Goal: Contribute content: Contribute content

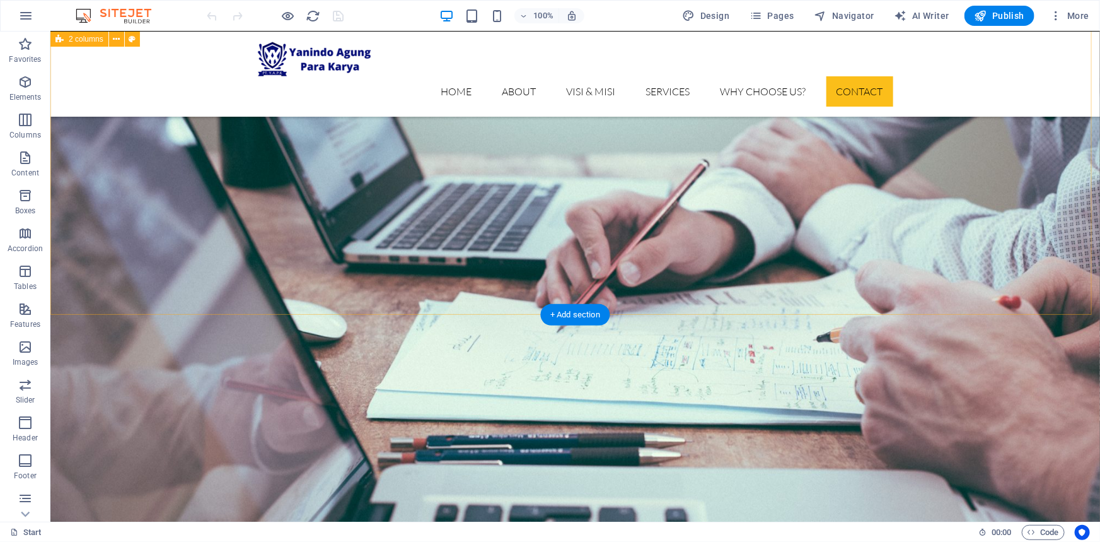
scroll to position [5537, 0]
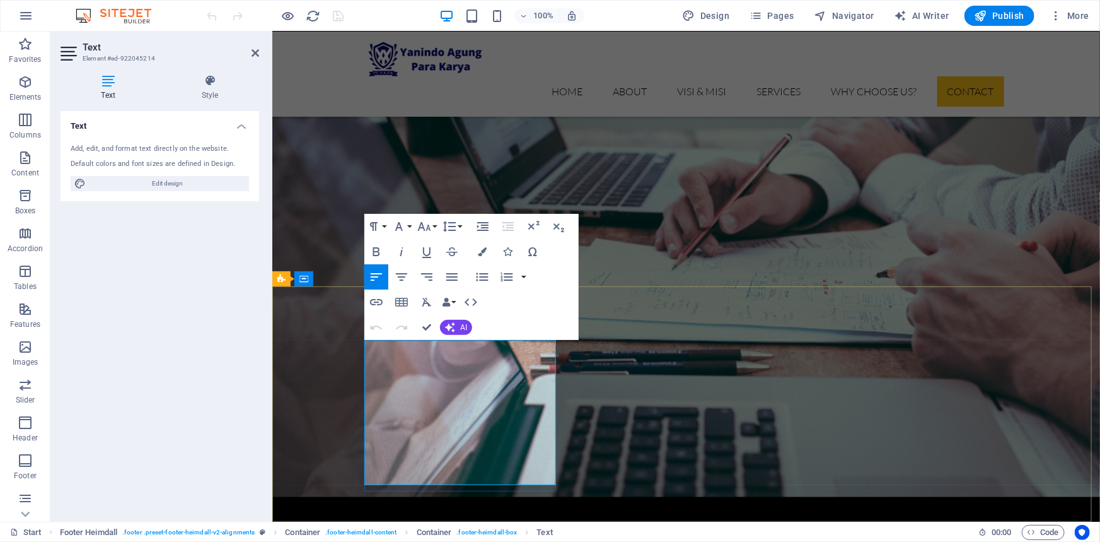
scroll to position [5780, 0]
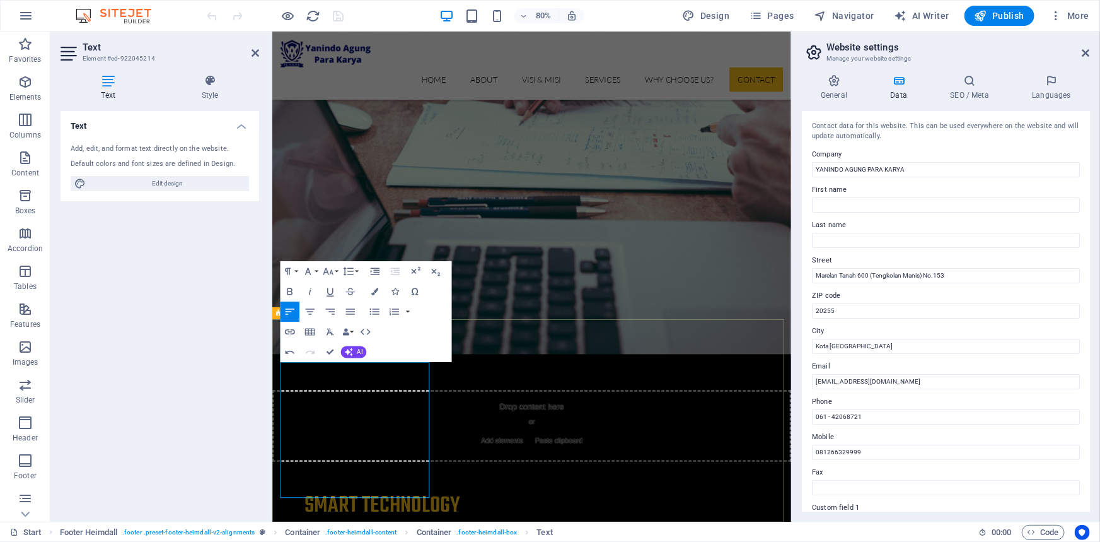
scroll to position [0, 8]
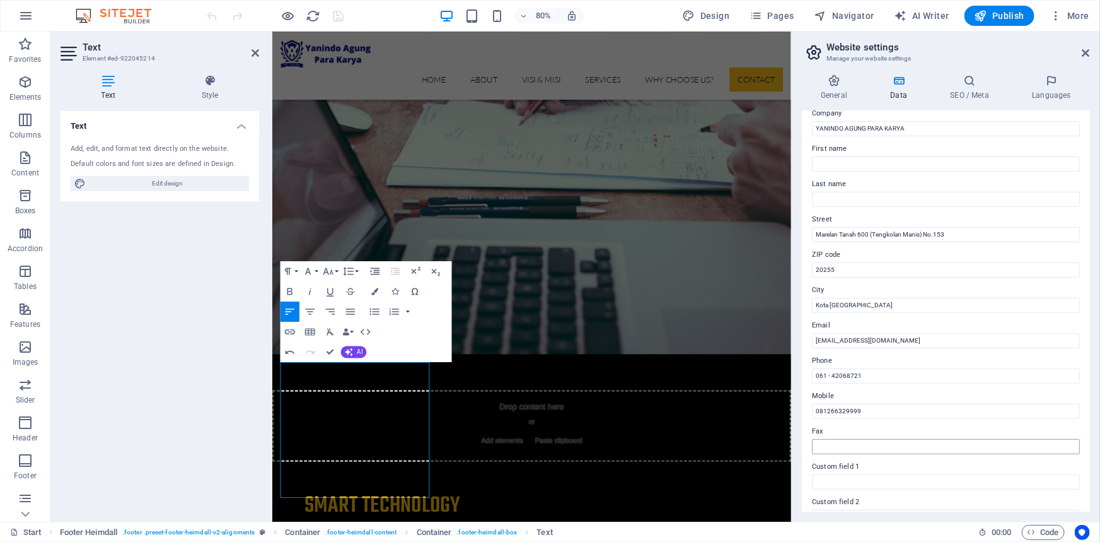
scroll to position [57, 0]
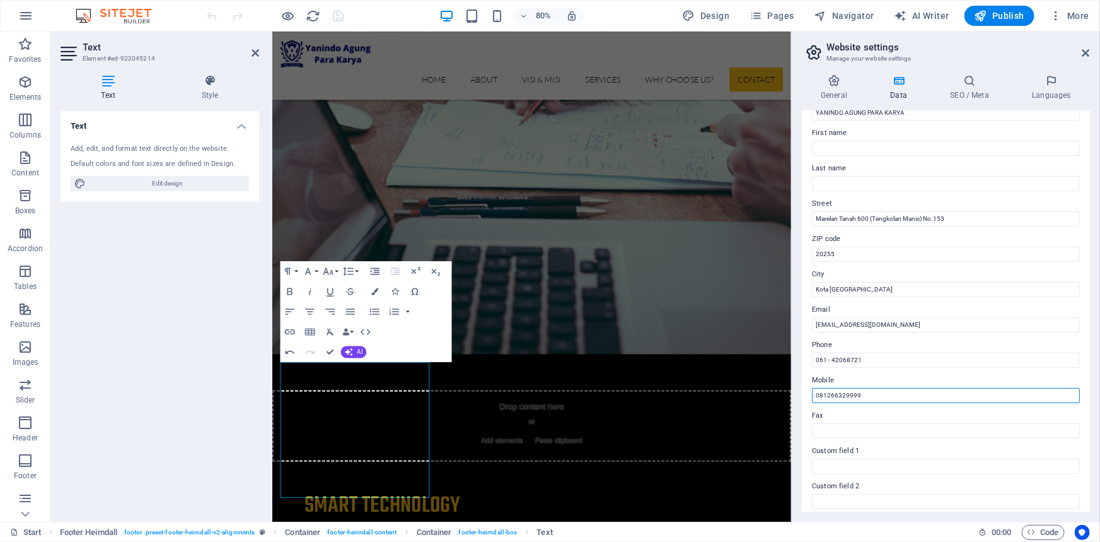
click at [831, 394] on input "081266329999" at bounding box center [946, 395] width 268 height 15
click at [877, 390] on input "081266329999" at bounding box center [946, 395] width 268 height 15
click at [880, 395] on input "081266329999" at bounding box center [946, 395] width 268 height 15
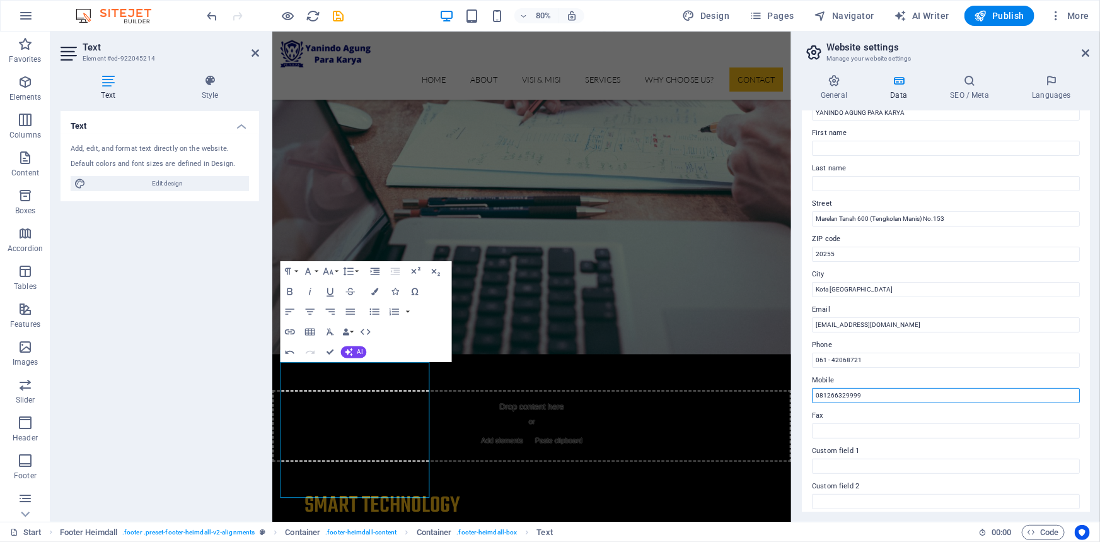
click at [830, 394] on input "081266329999" at bounding box center [946, 395] width 268 height 15
click at [848, 395] on input "0812-66329999" at bounding box center [946, 395] width 268 height 15
type input "0812-6632-9999"
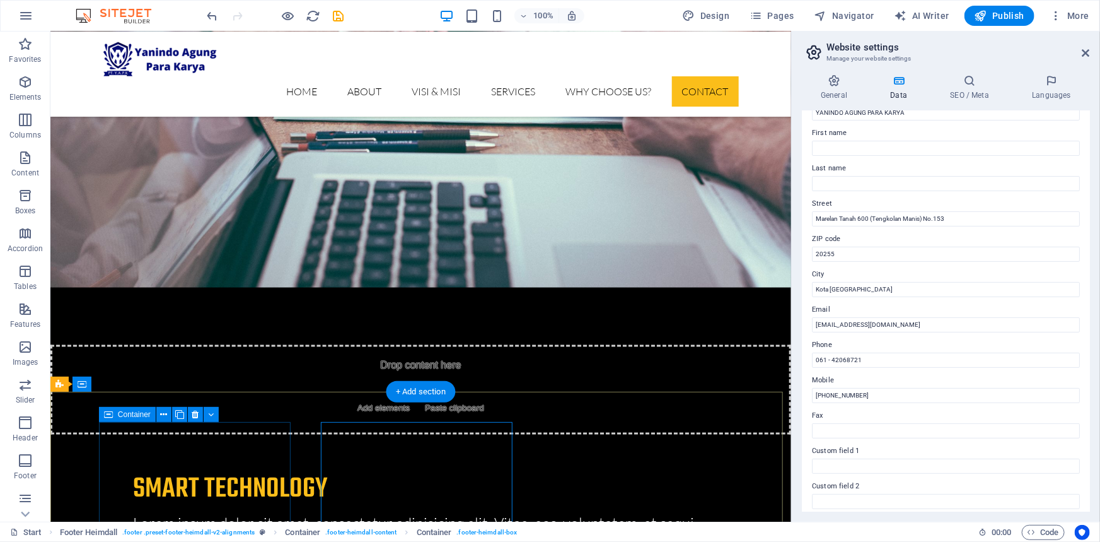
scroll to position [5894, 0]
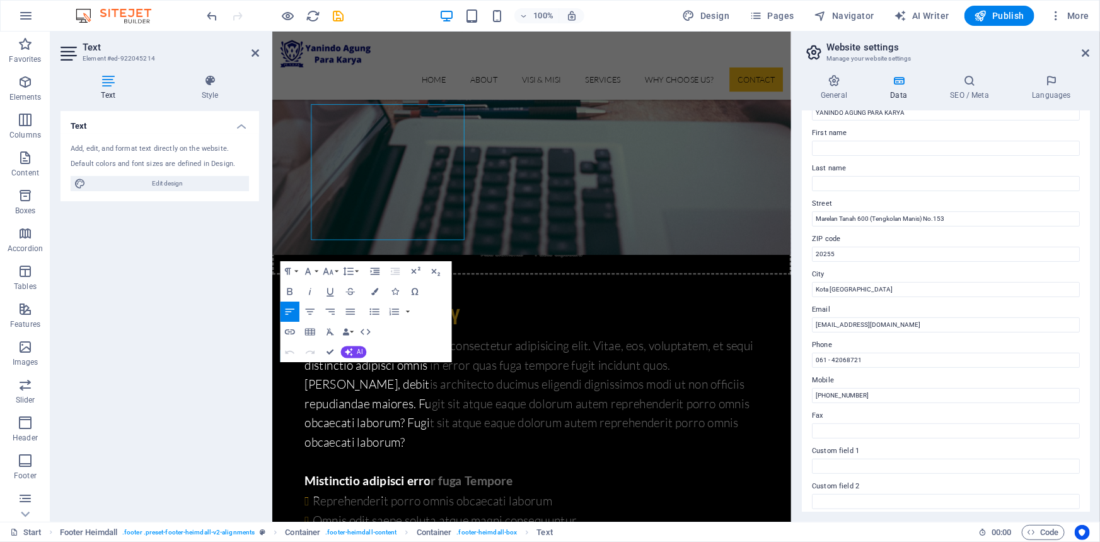
scroll to position [6094, 0]
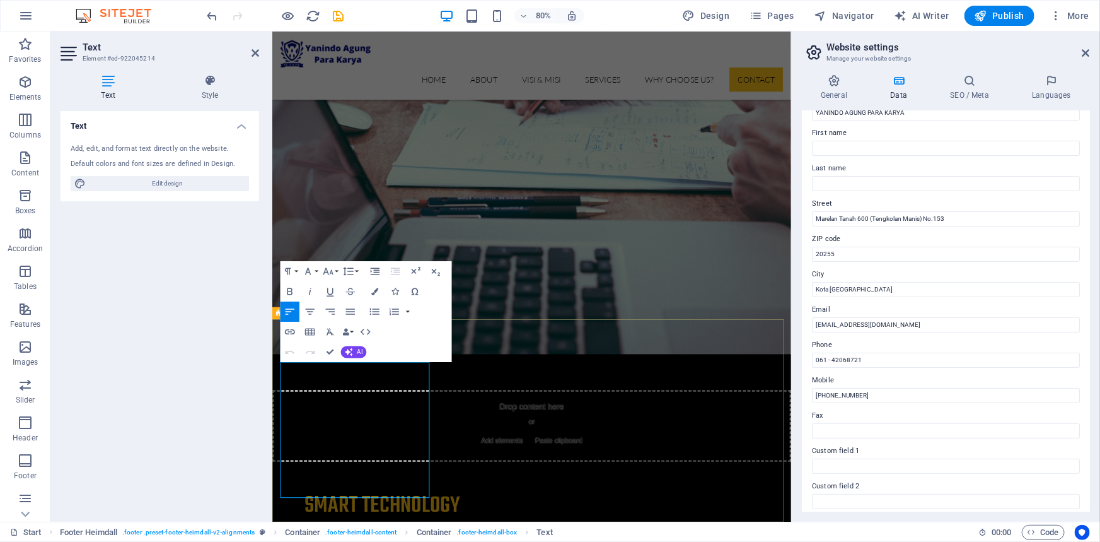
click at [817, 392] on input "0812-6632-9999" at bounding box center [946, 395] width 268 height 15
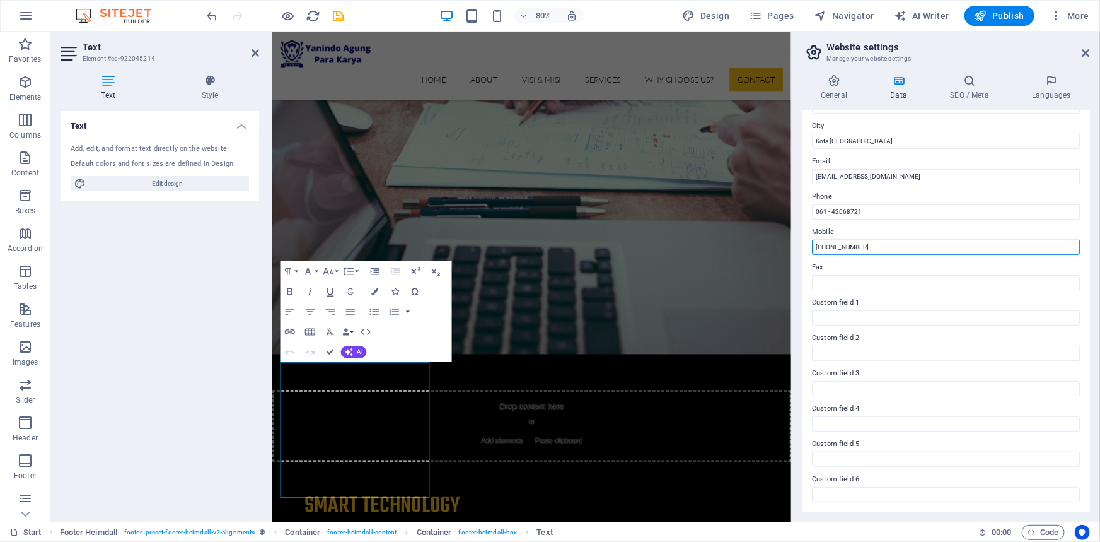
scroll to position [0, 0]
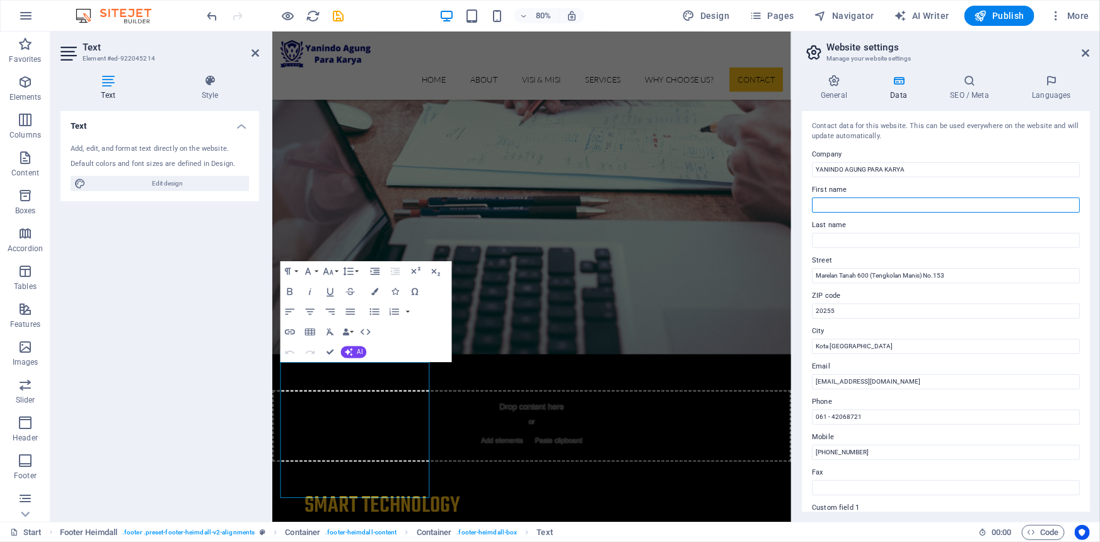
click at [831, 206] on input "First name" at bounding box center [946, 204] width 268 height 15
type input "Raju"
click at [839, 88] on h4 "General" at bounding box center [836, 87] width 69 height 26
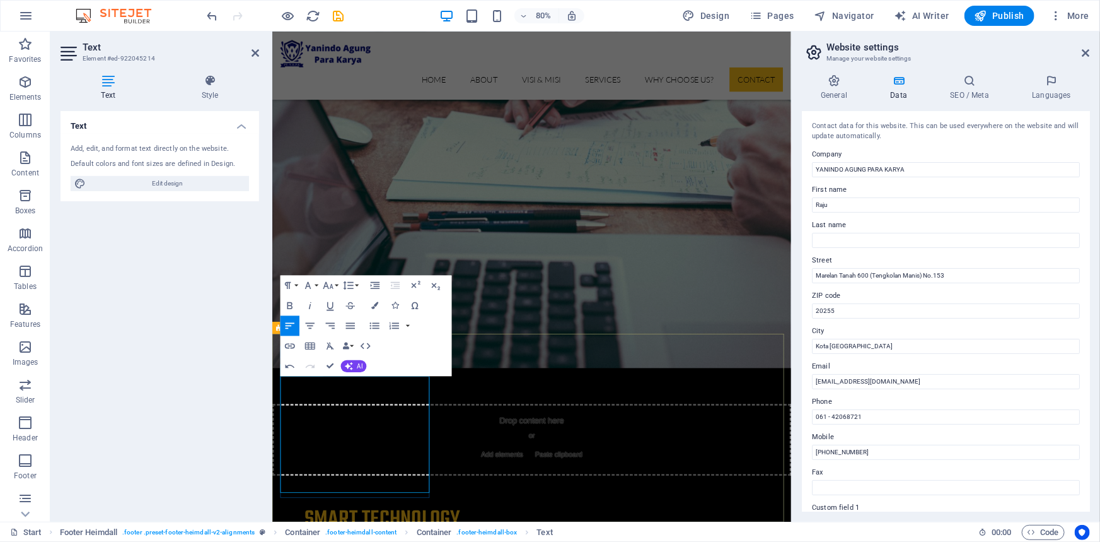
scroll to position [6094, 0]
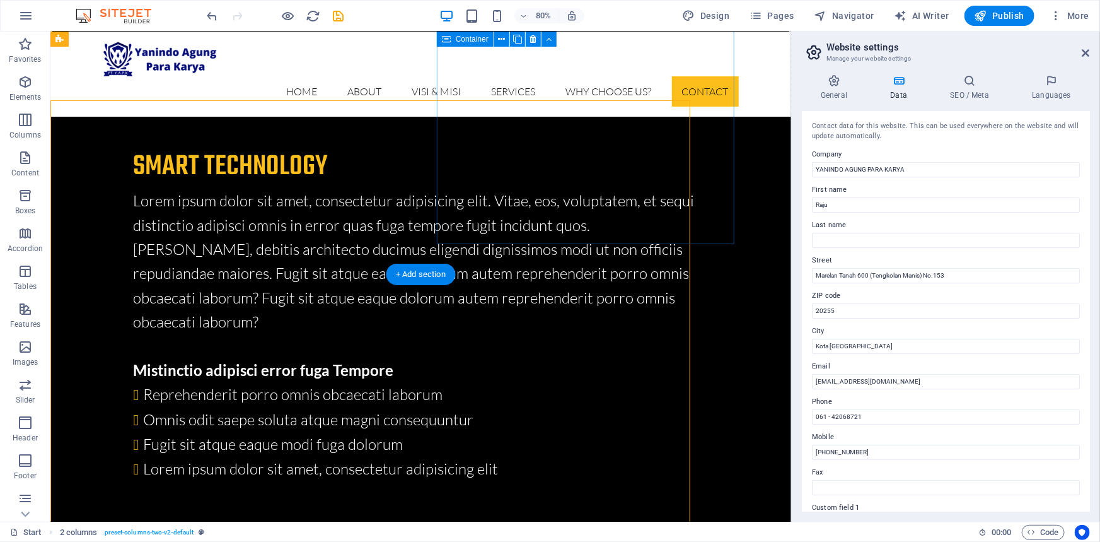
scroll to position [5771, 0]
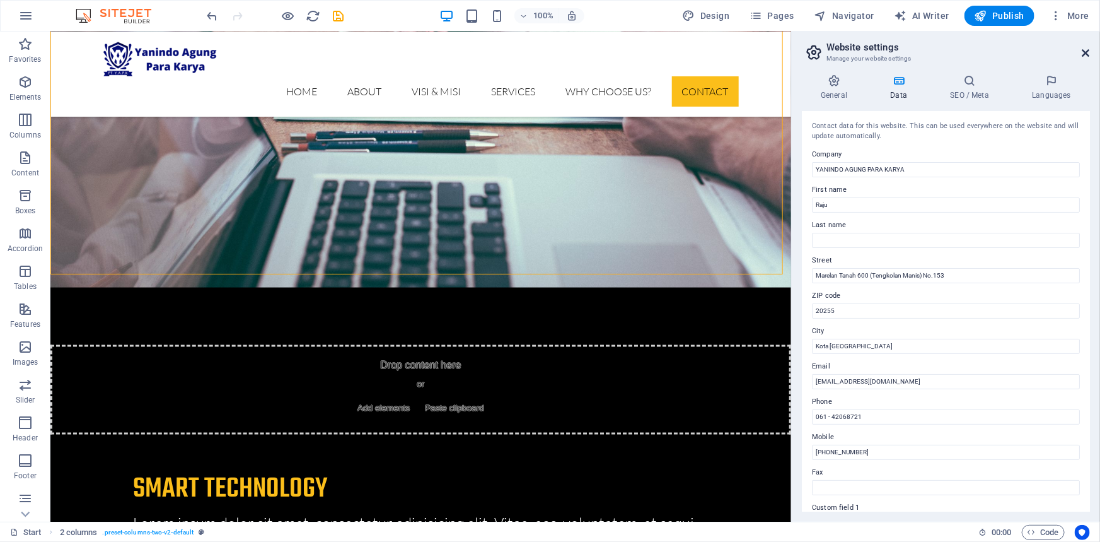
click at [1085, 54] on icon at bounding box center [1087, 53] width 8 height 10
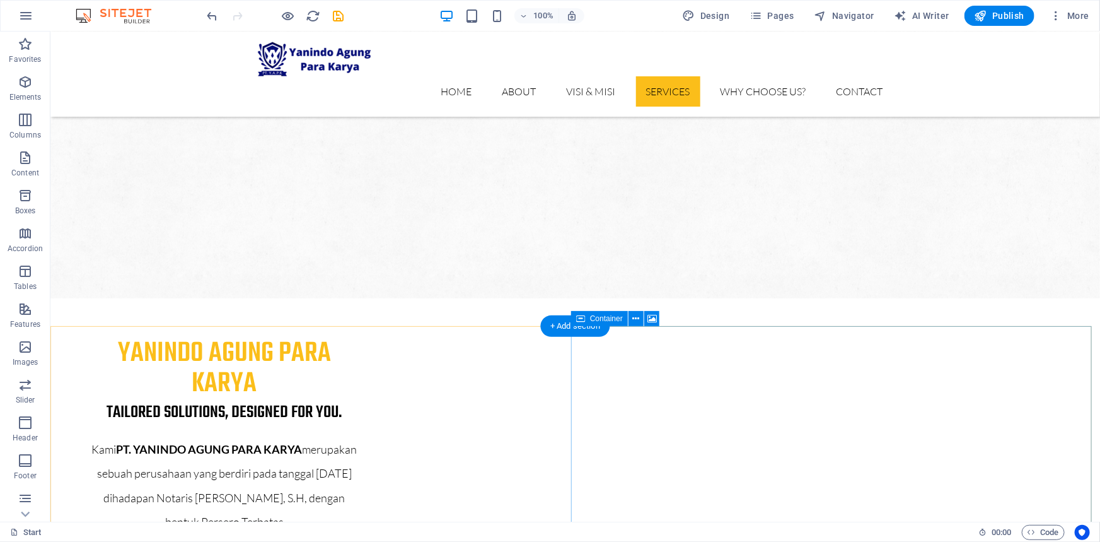
scroll to position [1433, 0]
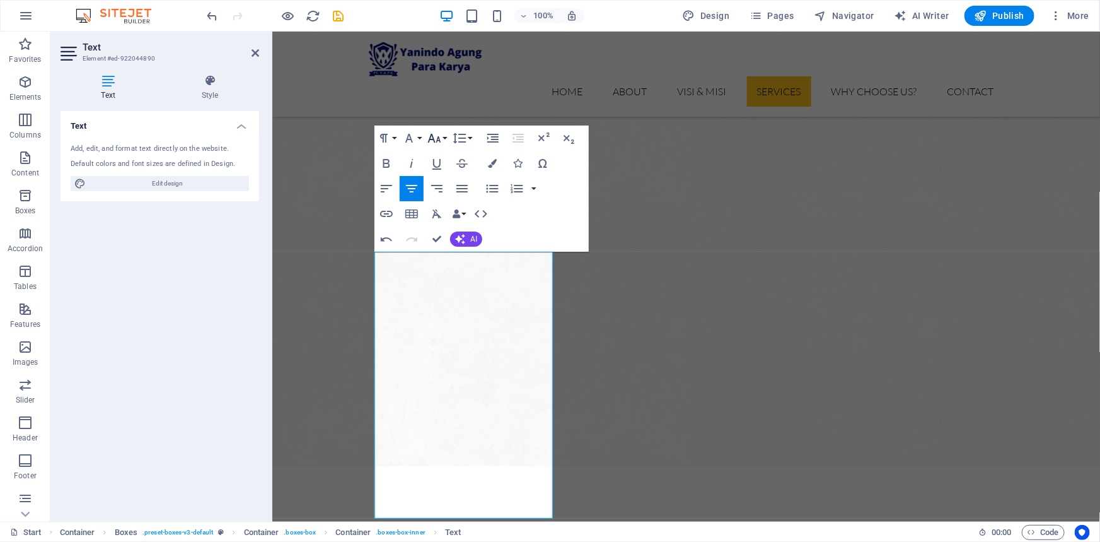
click at [448, 136] on button "Font Size" at bounding box center [437, 137] width 24 height 25
click at [441, 168] on link "18" at bounding box center [447, 175] width 45 height 19
click at [445, 137] on button "Font Size" at bounding box center [437, 137] width 24 height 25
click at [448, 174] on link "18" at bounding box center [447, 175] width 45 height 19
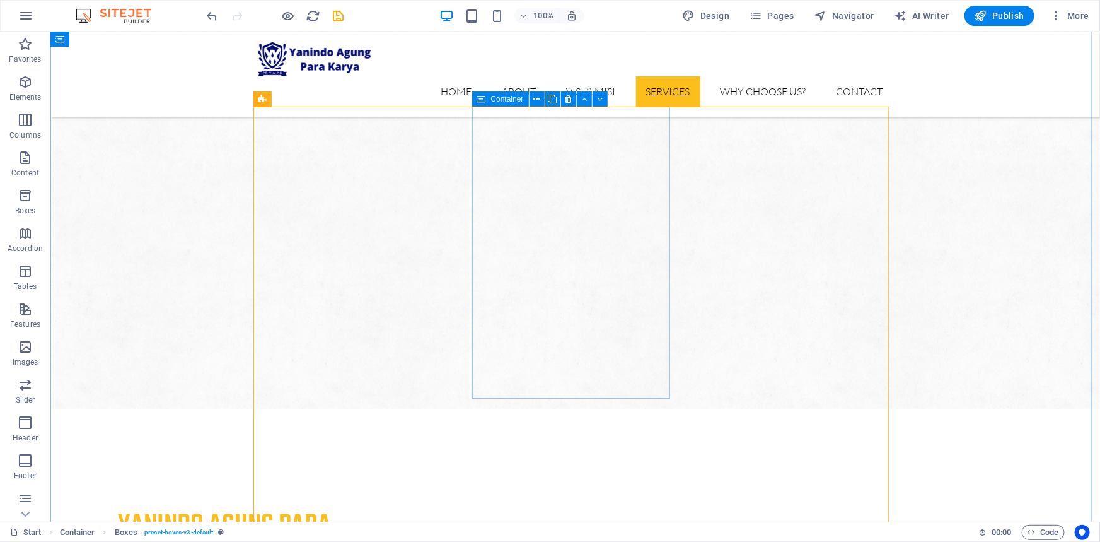
scroll to position [1548, 0]
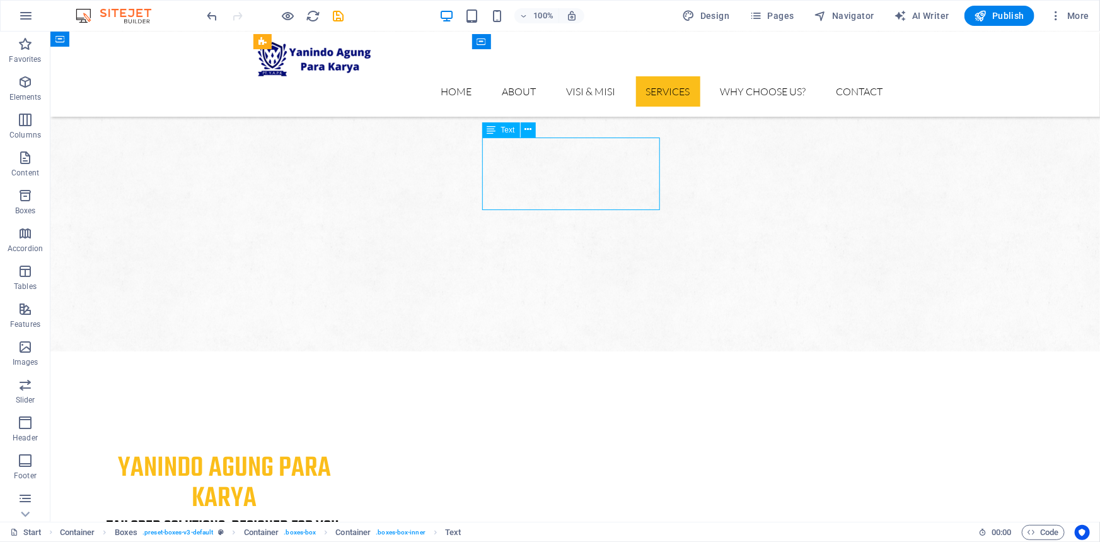
click at [528, 131] on icon at bounding box center [528, 129] width 7 height 13
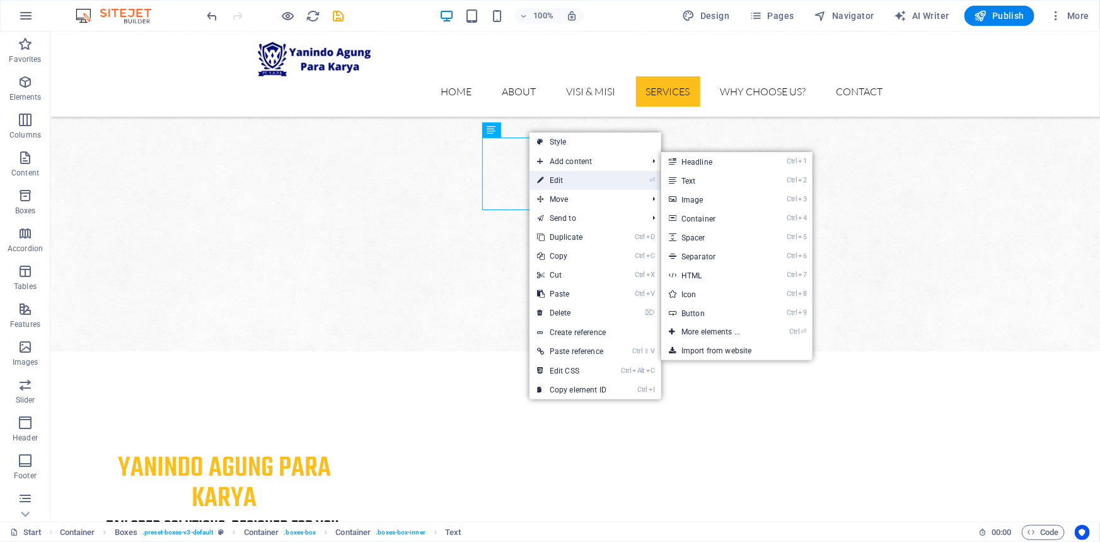
click at [566, 177] on link "⏎ Edit" at bounding box center [572, 180] width 85 height 19
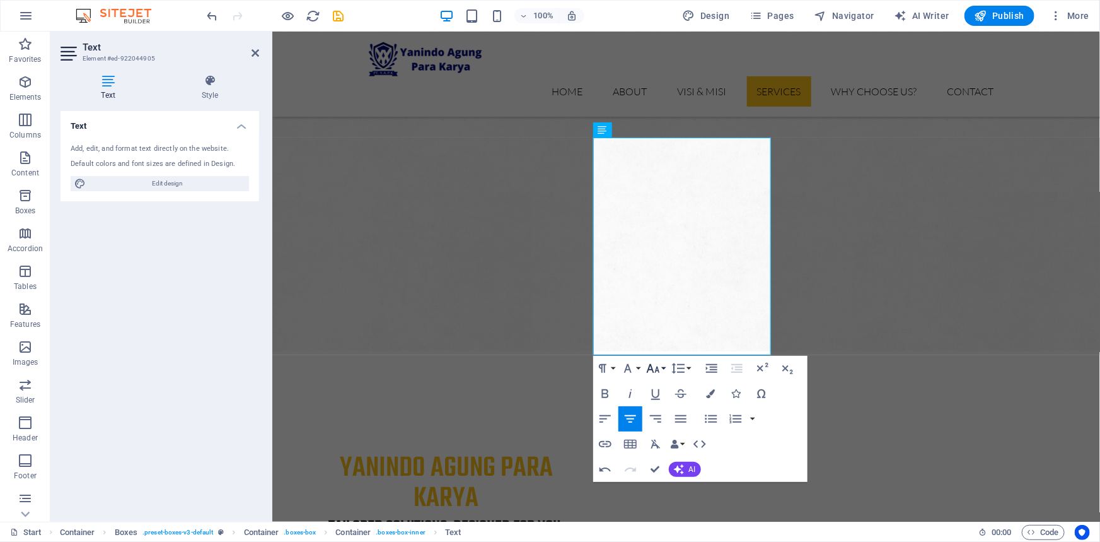
click at [662, 370] on button "Font Size" at bounding box center [656, 368] width 24 height 25
click at [667, 204] on link "18" at bounding box center [666, 209] width 45 height 19
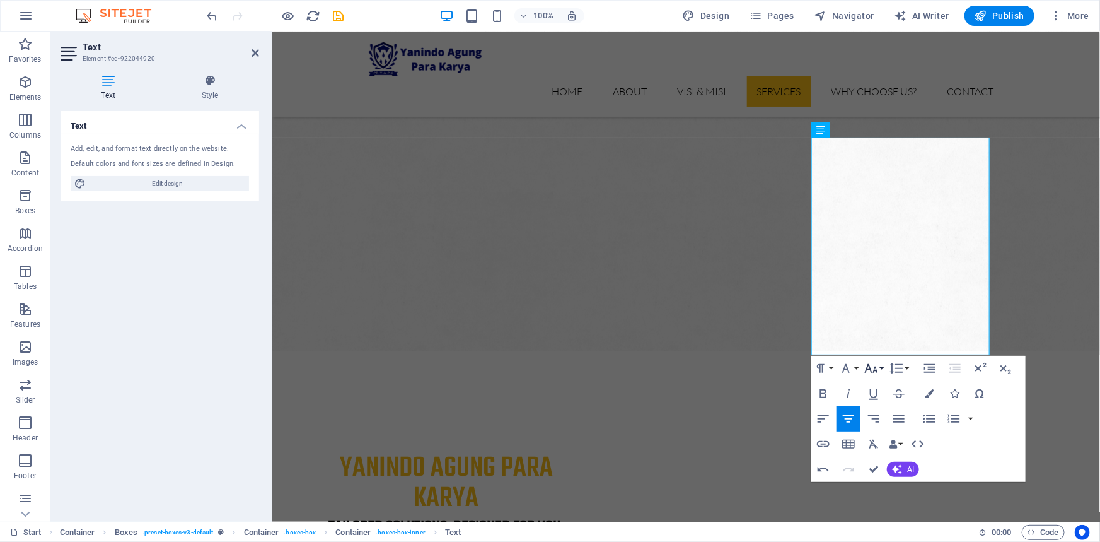
click at [880, 369] on button "Font Size" at bounding box center [874, 368] width 24 height 25
click at [889, 208] on link "18" at bounding box center [884, 209] width 45 height 19
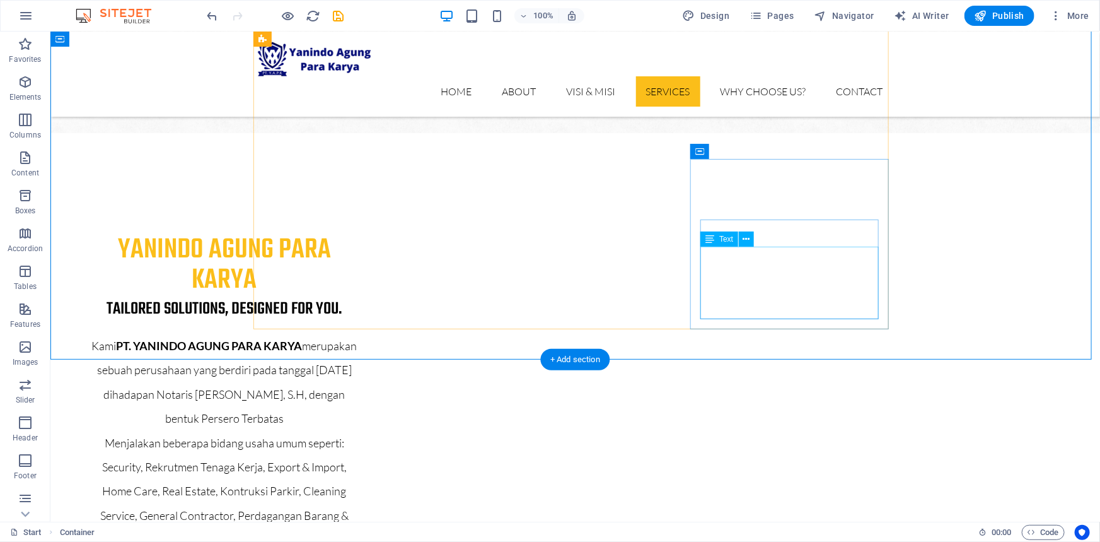
scroll to position [1777, 0]
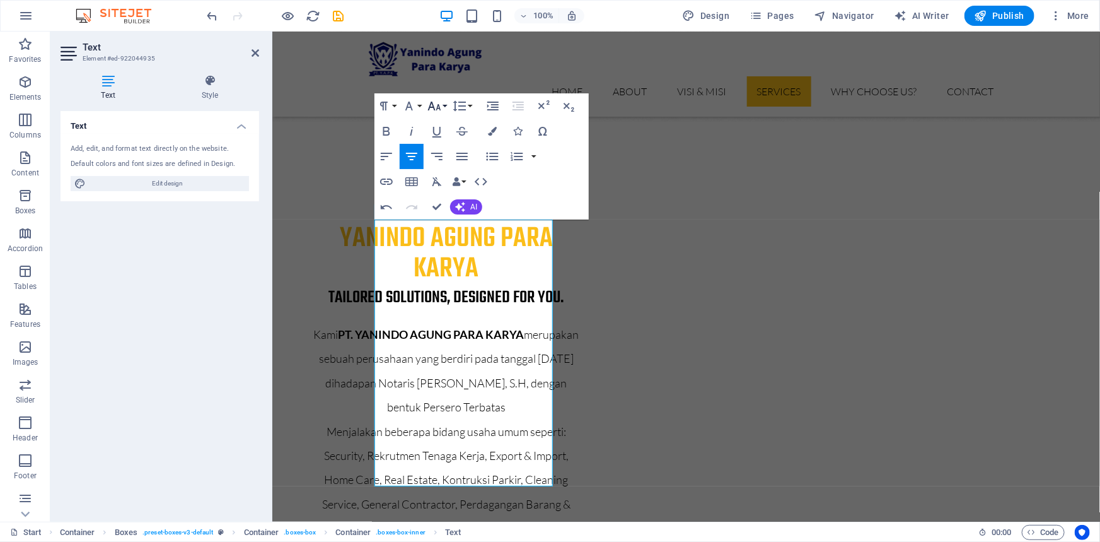
click at [443, 103] on button "Font Size" at bounding box center [437, 105] width 24 height 25
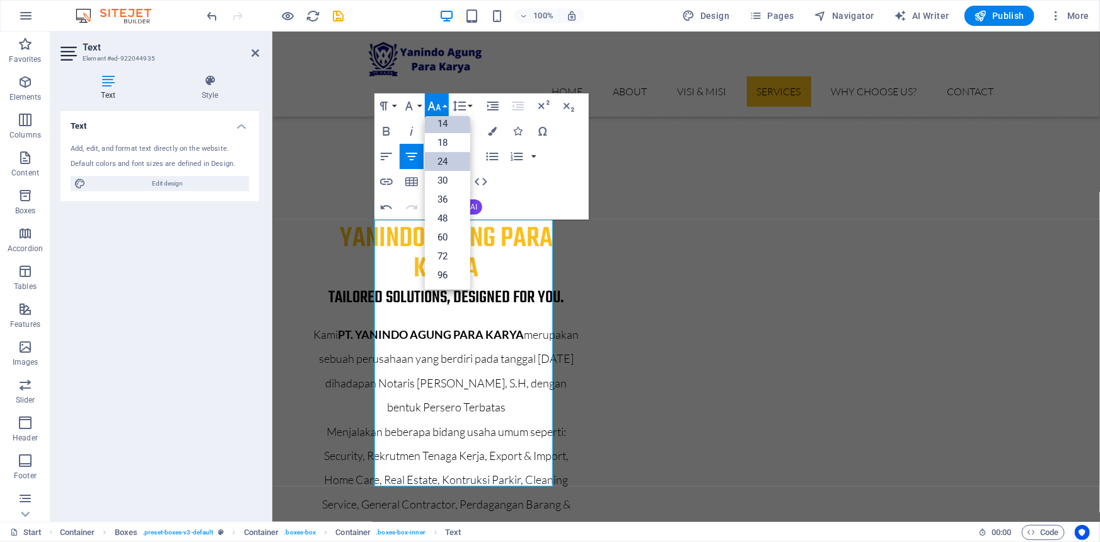
scroll to position [101, 0]
click at [443, 143] on link "18" at bounding box center [447, 143] width 45 height 19
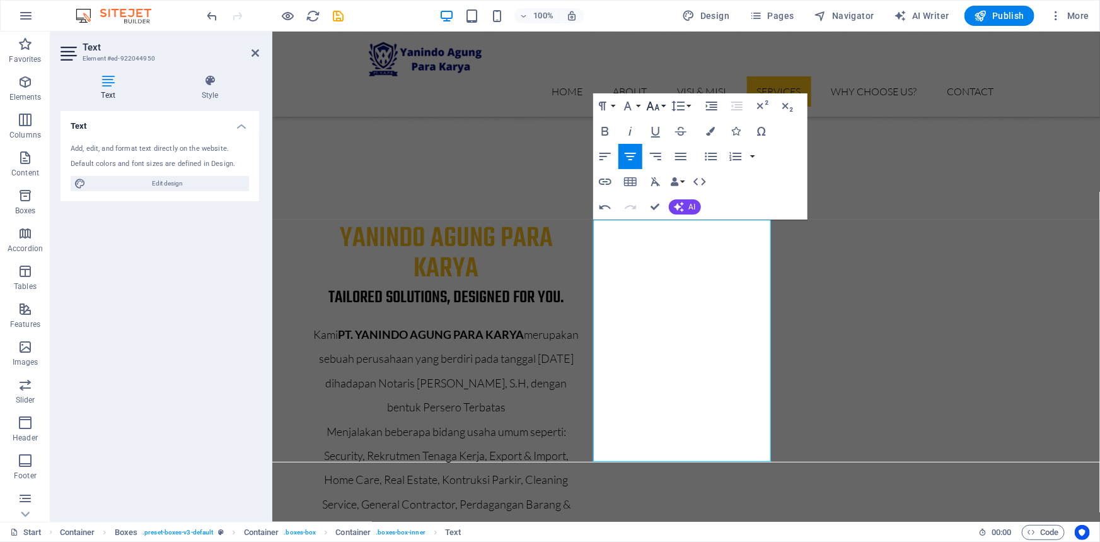
click at [662, 108] on button "Font Size" at bounding box center [656, 105] width 24 height 25
click at [663, 149] on link "18" at bounding box center [666, 143] width 45 height 19
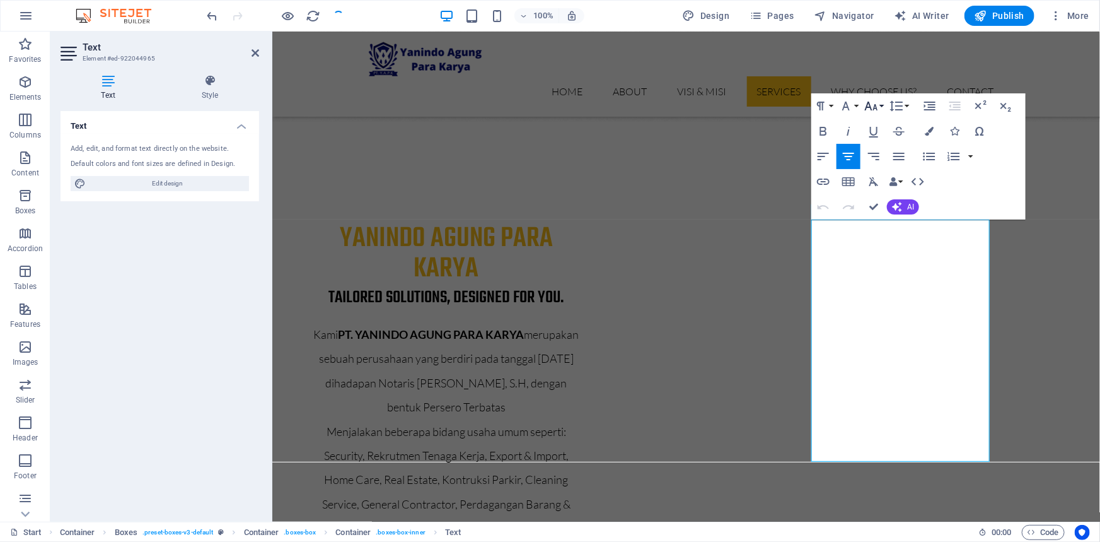
click at [883, 107] on button "Font Size" at bounding box center [874, 105] width 24 height 25
click at [886, 144] on link "18" at bounding box center [884, 143] width 45 height 19
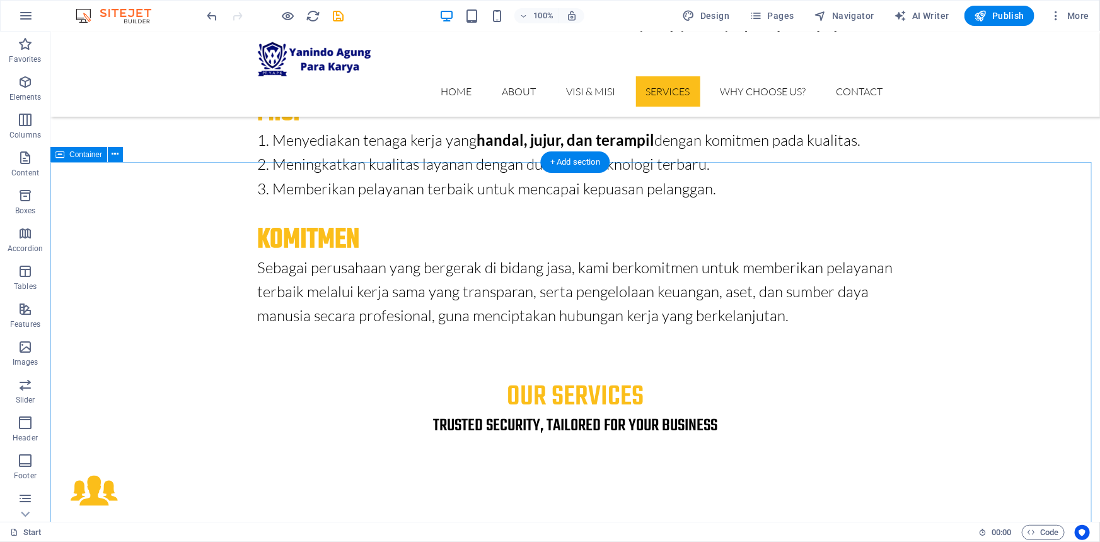
scroll to position [3038, 0]
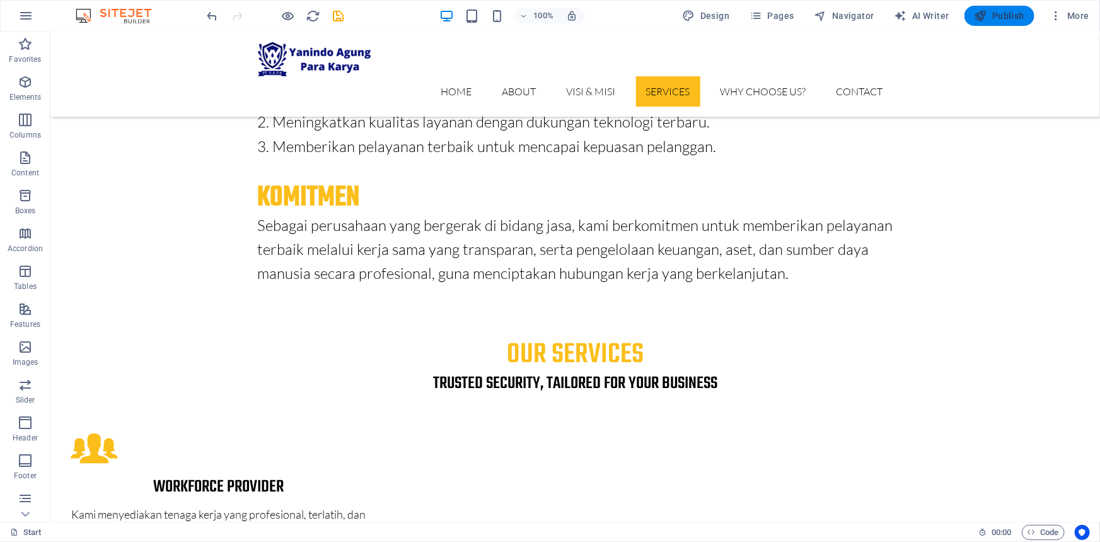
click at [1006, 16] on span "Publish" at bounding box center [1000, 15] width 50 height 13
checkbox input "false"
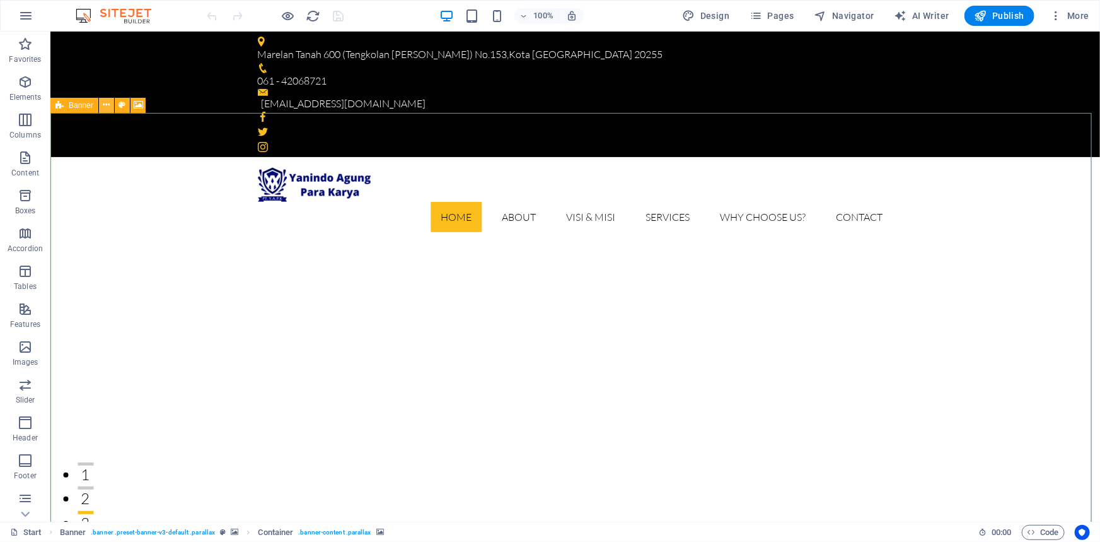
click at [108, 106] on icon at bounding box center [106, 104] width 7 height 13
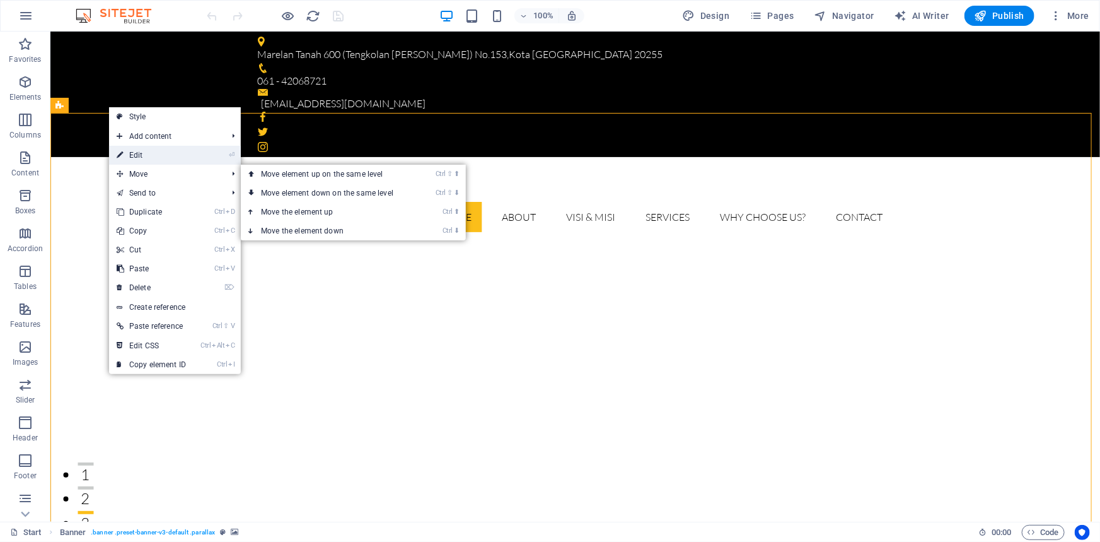
click at [160, 156] on link "⏎ Edit" at bounding box center [151, 155] width 85 height 19
select select "vh"
select select "banner"
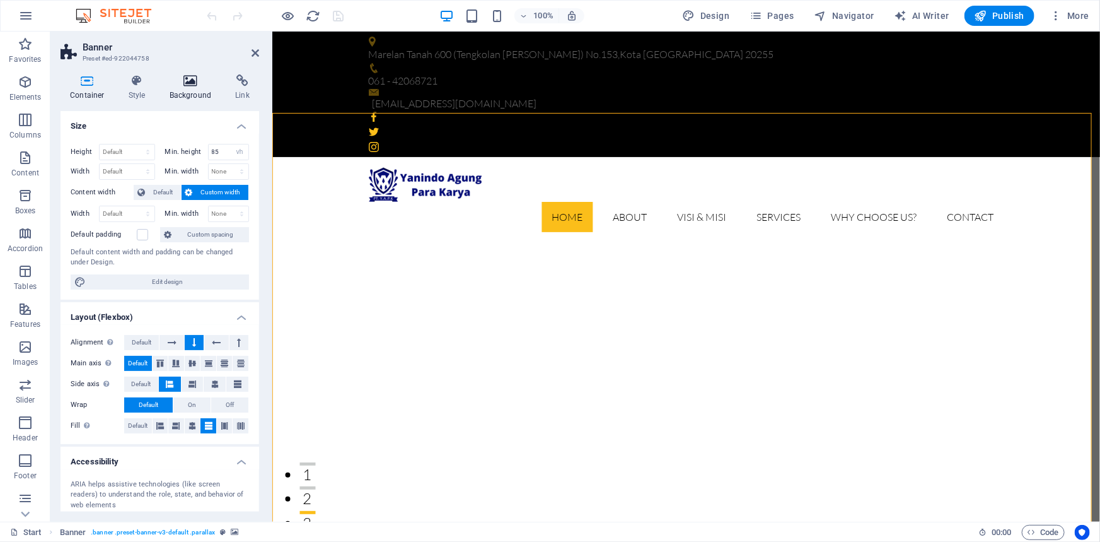
click at [171, 88] on h4 "Background" at bounding box center [193, 87] width 66 height 26
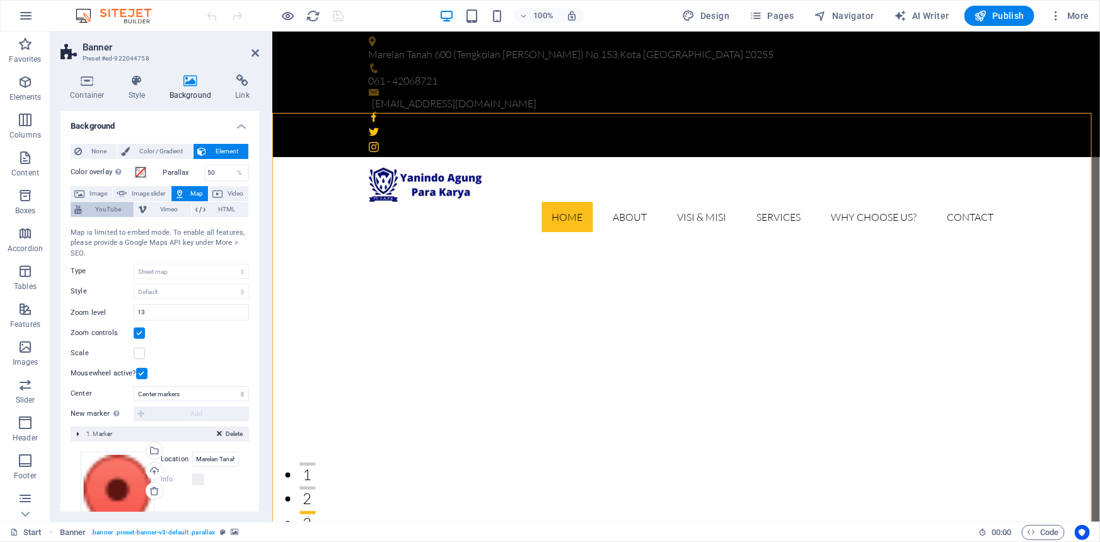
click at [100, 207] on span "YouTube" at bounding box center [108, 209] width 44 height 15
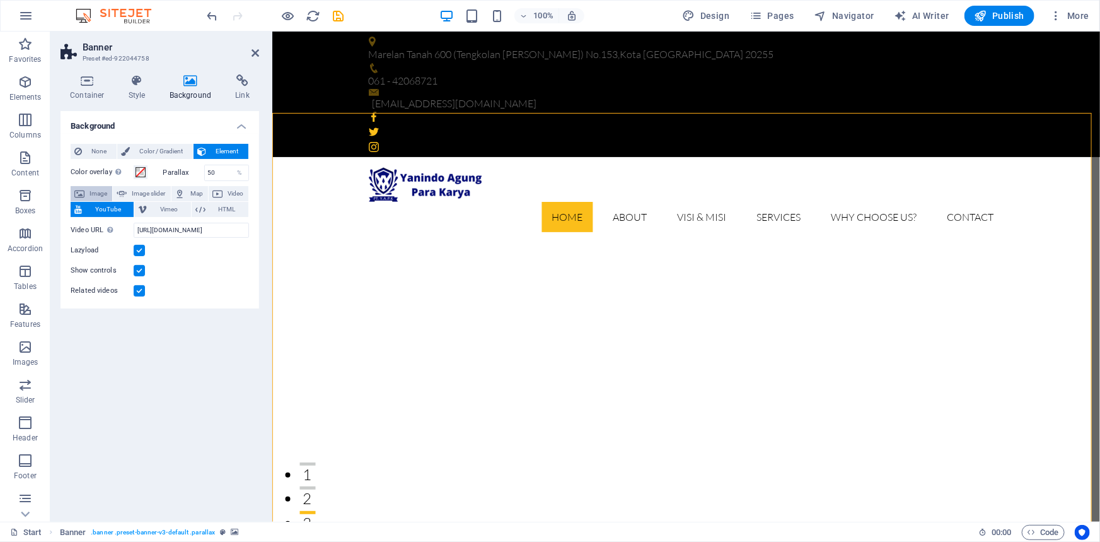
click at [99, 192] on span "Image" at bounding box center [98, 193] width 20 height 15
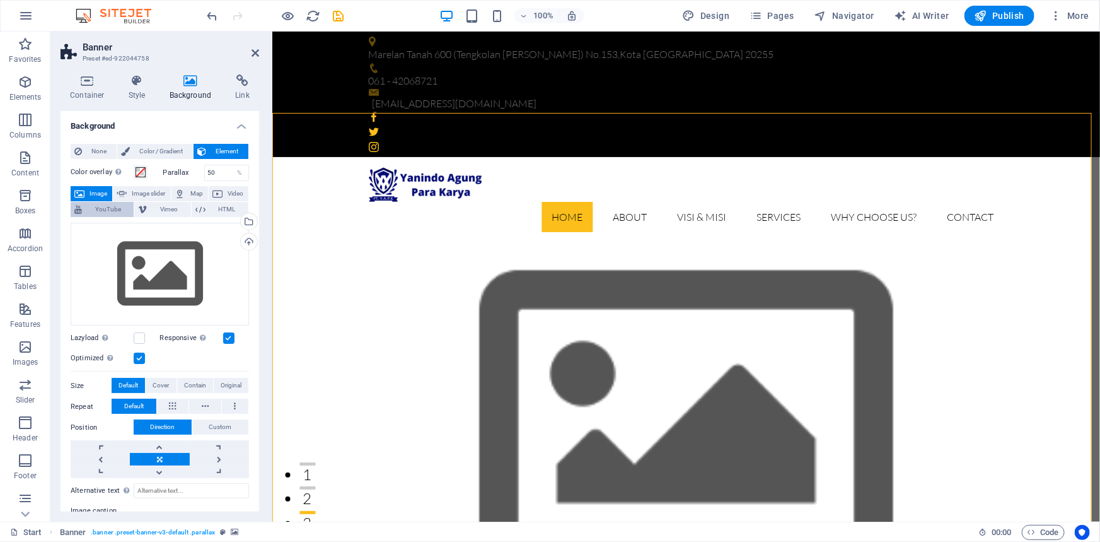
click at [100, 207] on span "YouTube" at bounding box center [108, 209] width 44 height 15
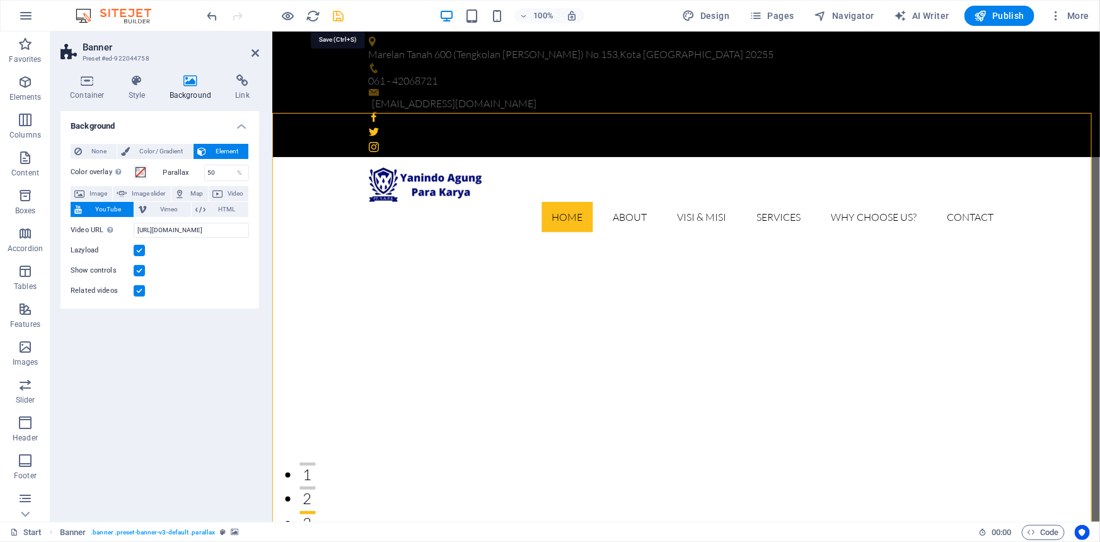
click at [336, 18] on icon "save" at bounding box center [339, 16] width 15 height 15
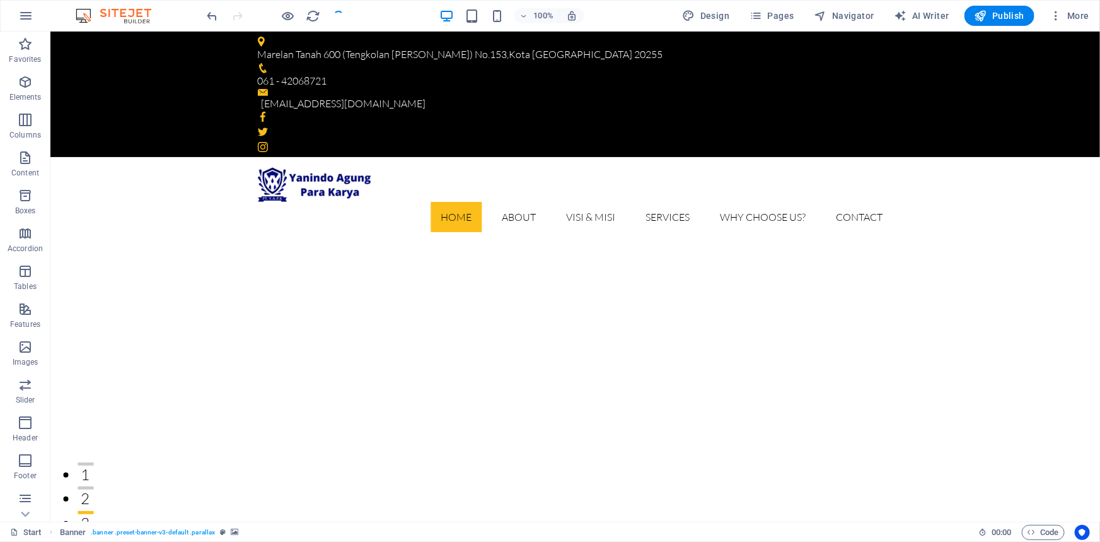
checkbox input "false"
click at [990, 18] on span "Publish" at bounding box center [1000, 15] width 50 height 13
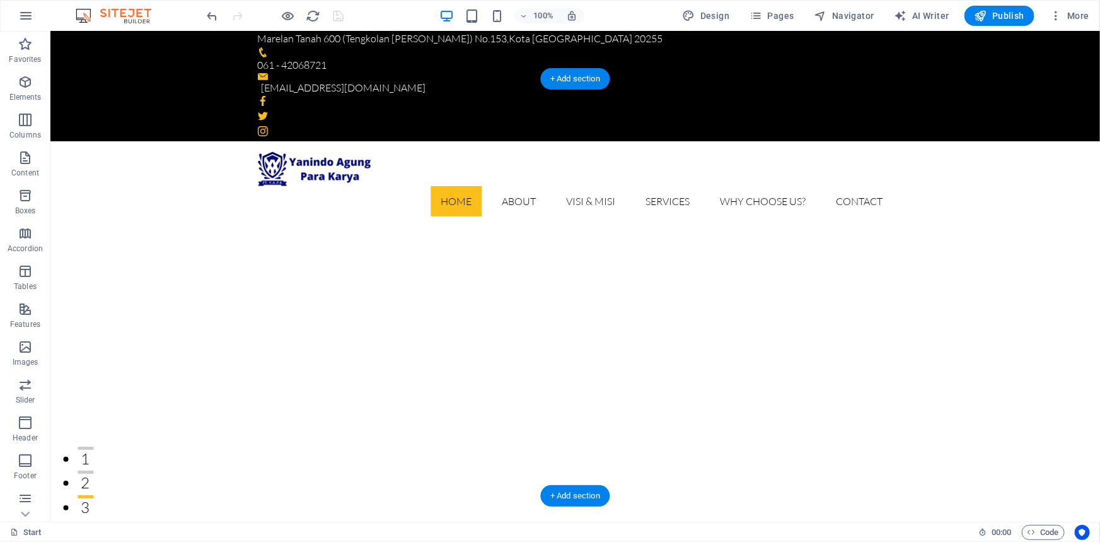
scroll to position [65, 0]
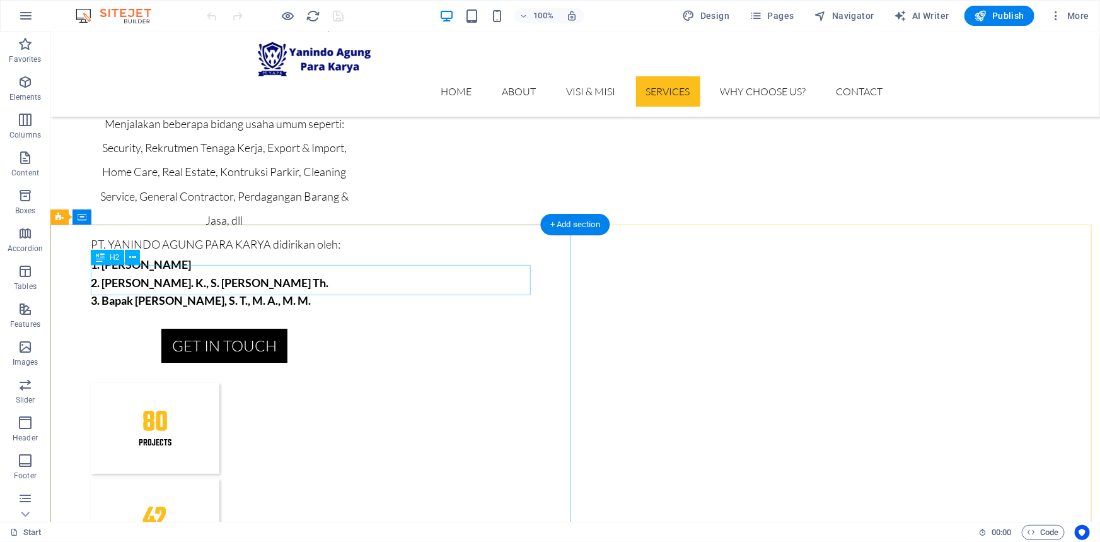
scroll to position [2121, 0]
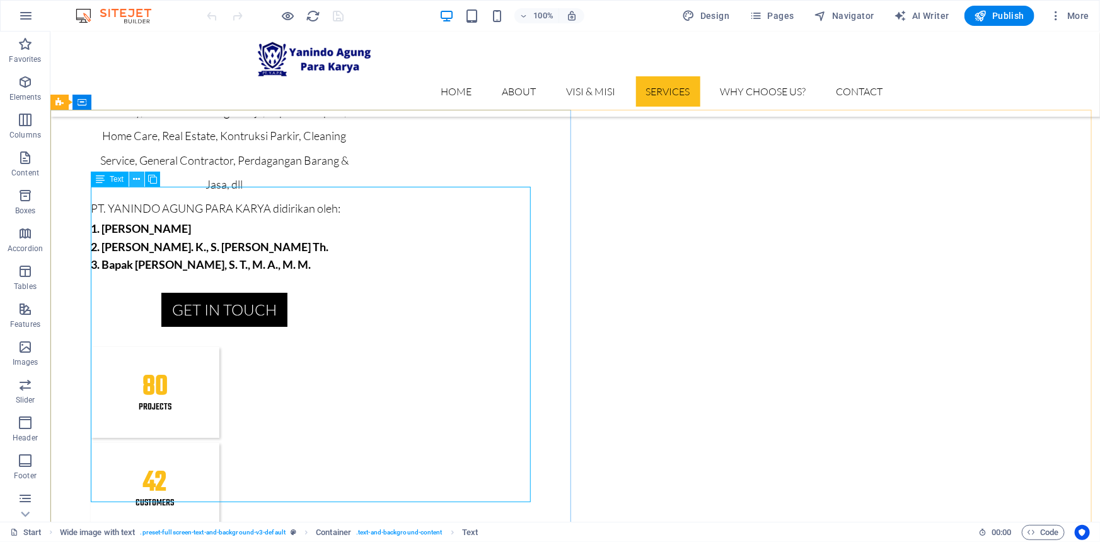
click at [134, 183] on icon at bounding box center [137, 179] width 7 height 13
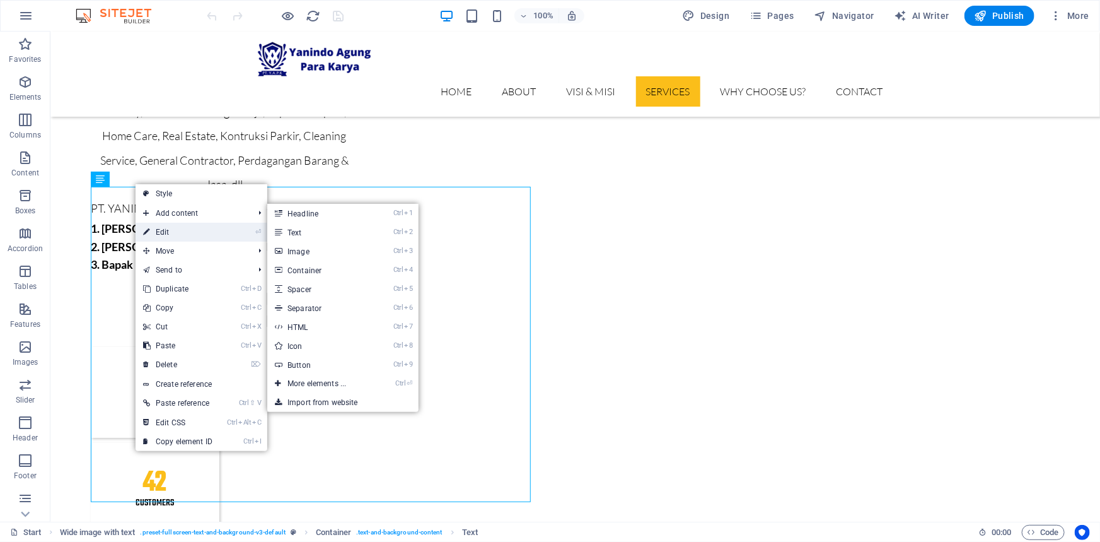
click at [170, 236] on link "⏎ Edit" at bounding box center [178, 232] width 85 height 19
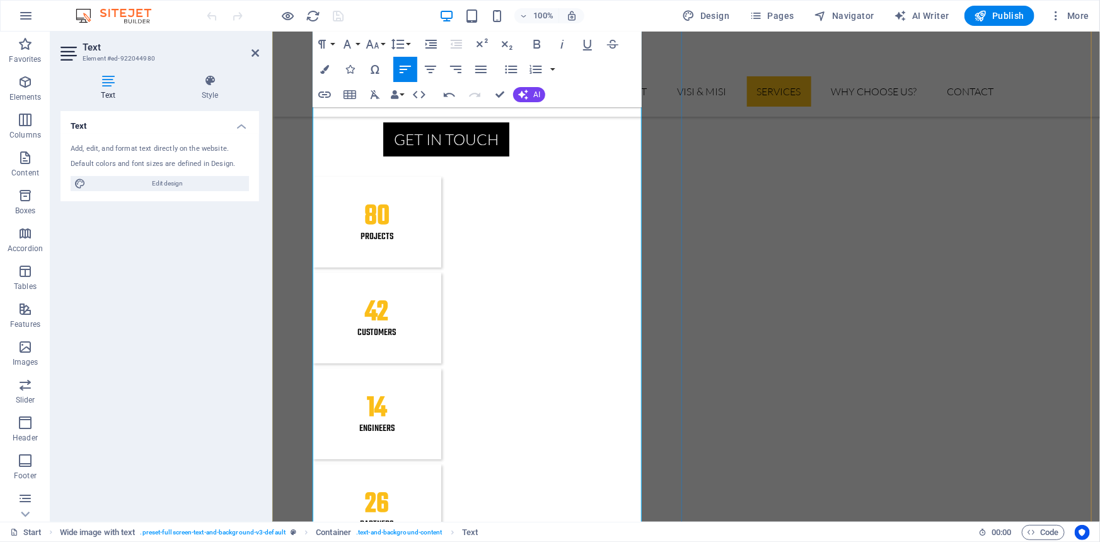
scroll to position [2293, 0]
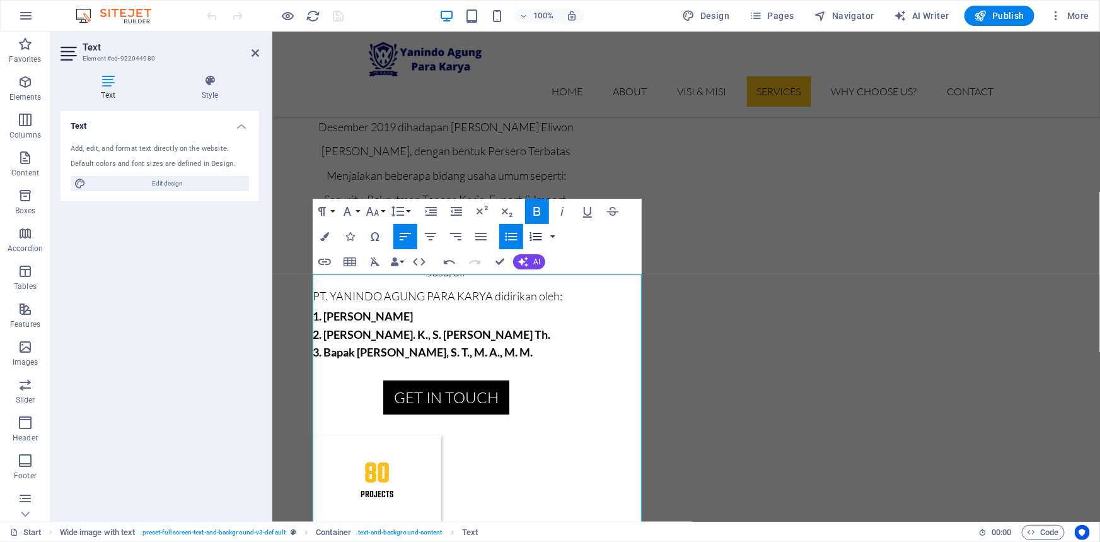
scroll to position [2063, 0]
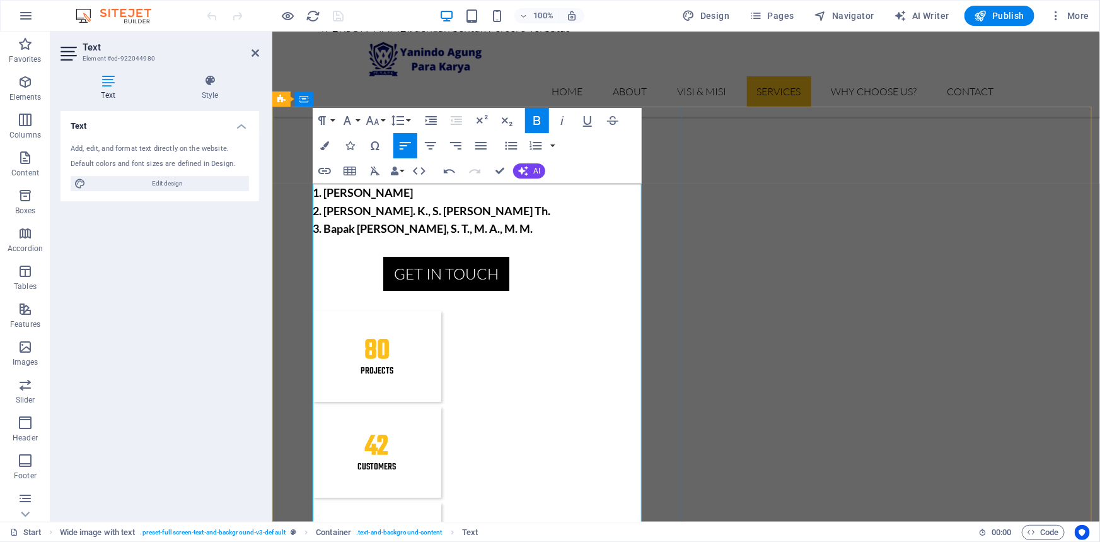
scroll to position [2178, 0]
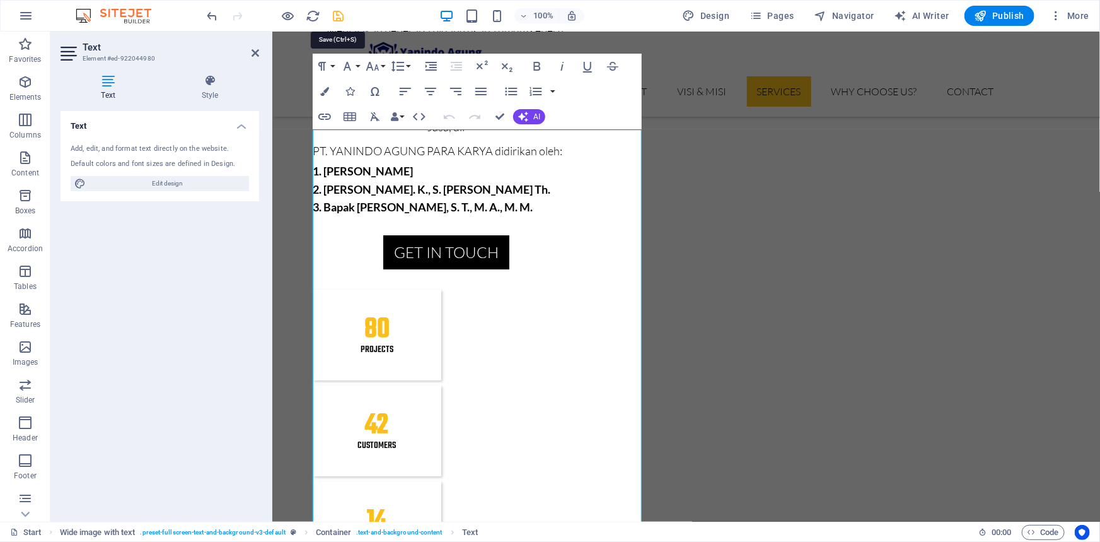
click at [341, 15] on icon "save" at bounding box center [339, 16] width 15 height 15
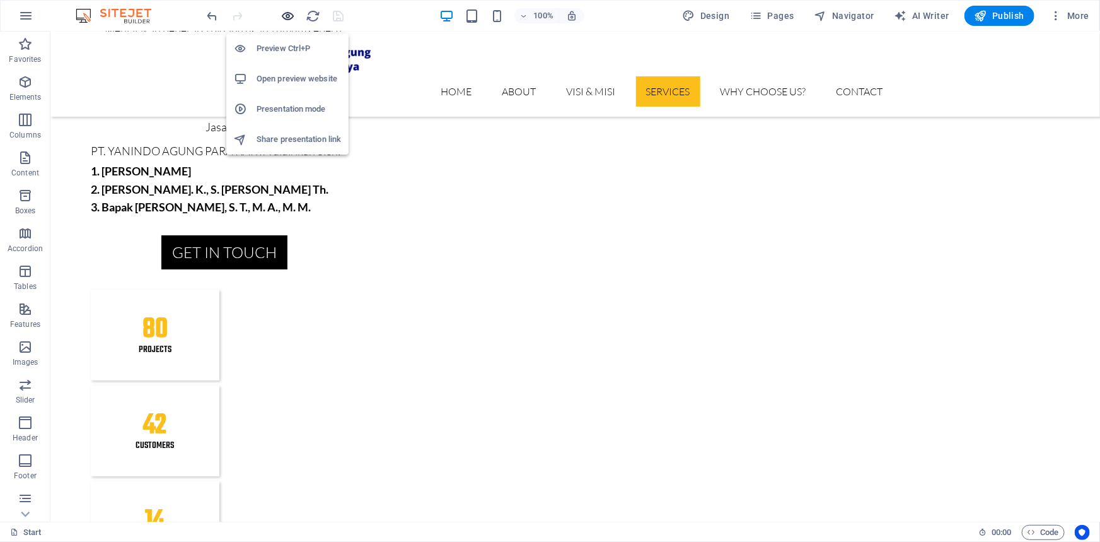
click at [284, 18] on icon "button" at bounding box center [288, 16] width 15 height 15
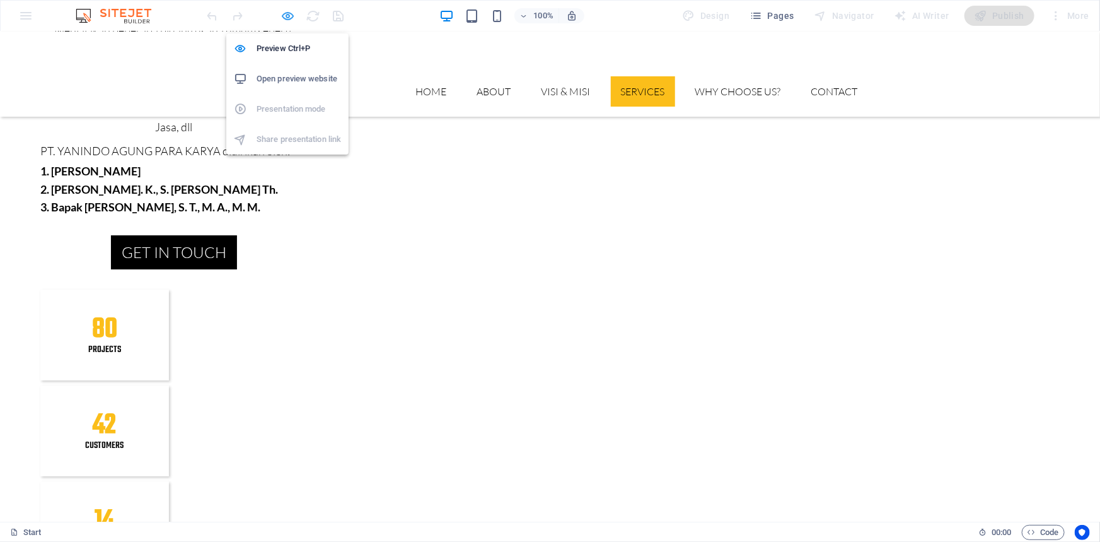
click at [283, 16] on icon "button" at bounding box center [288, 16] width 15 height 15
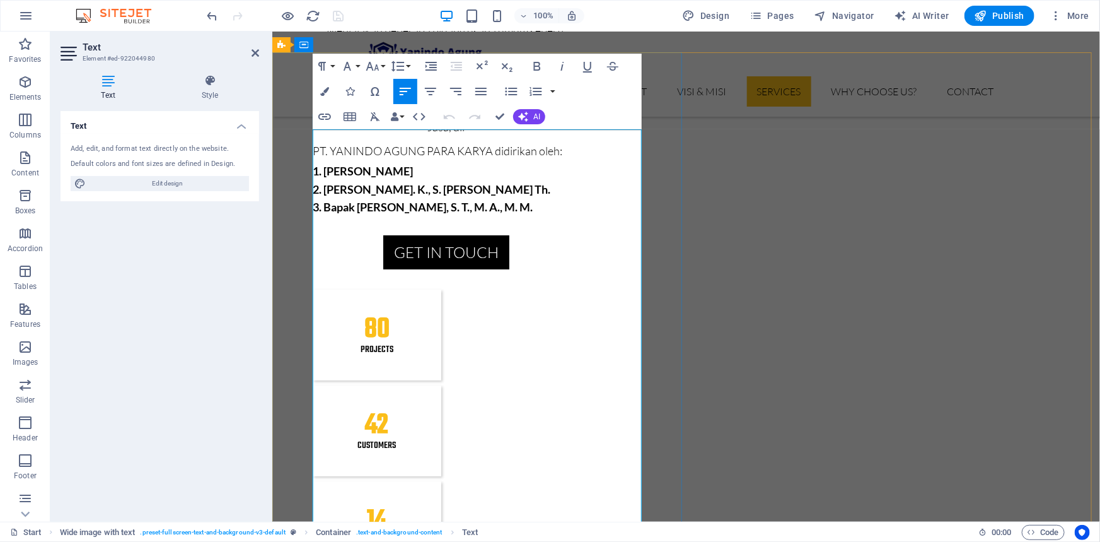
click at [511, 95] on icon "button" at bounding box center [511, 91] width 15 height 15
click at [511, 91] on icon "button" at bounding box center [511, 92] width 12 height 8
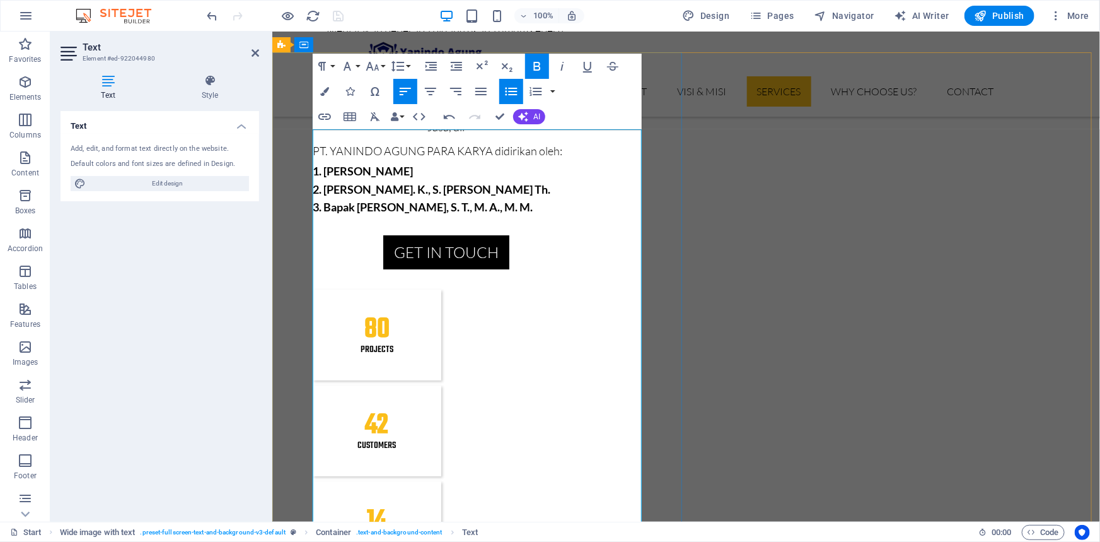
click at [507, 93] on icon "button" at bounding box center [511, 91] width 15 height 15
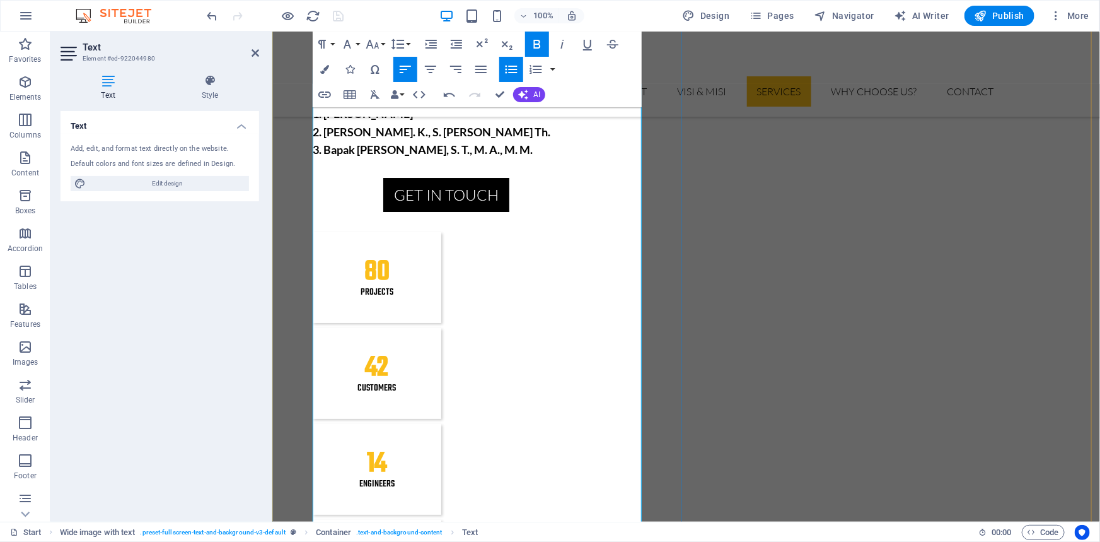
scroll to position [2293, 0]
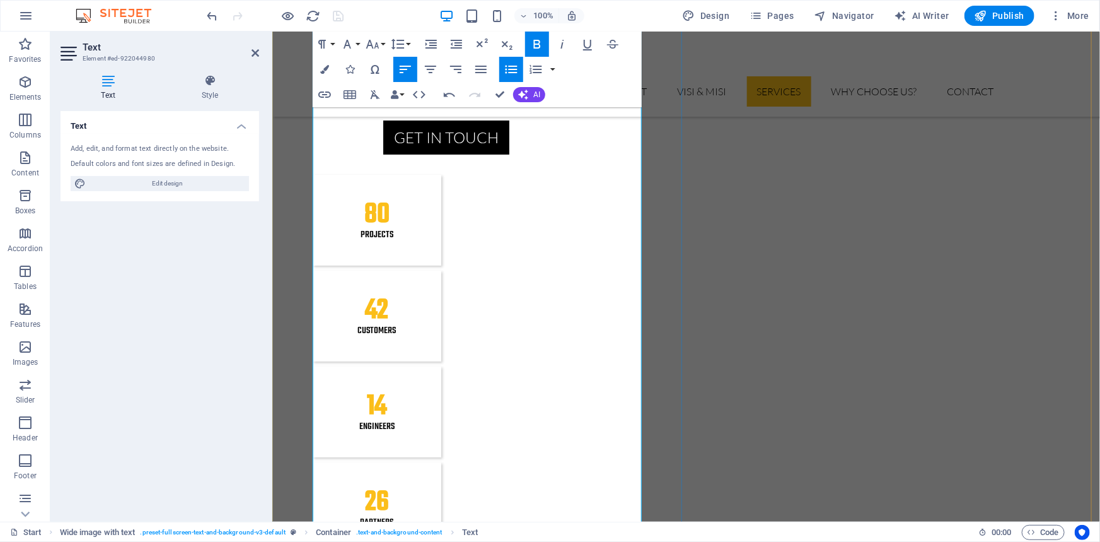
click at [506, 69] on icon "button" at bounding box center [511, 70] width 12 height 8
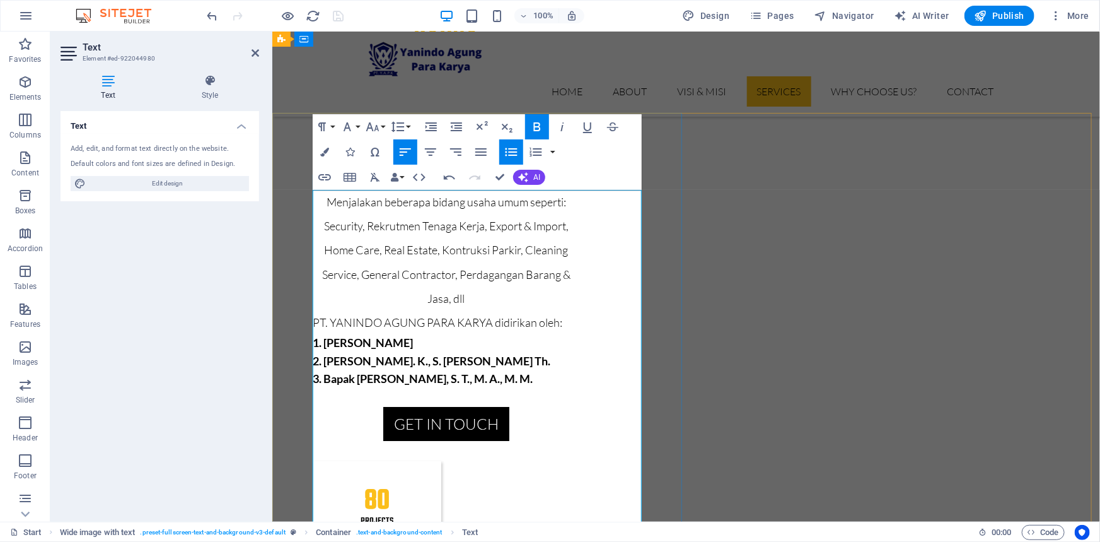
scroll to position [2006, 0]
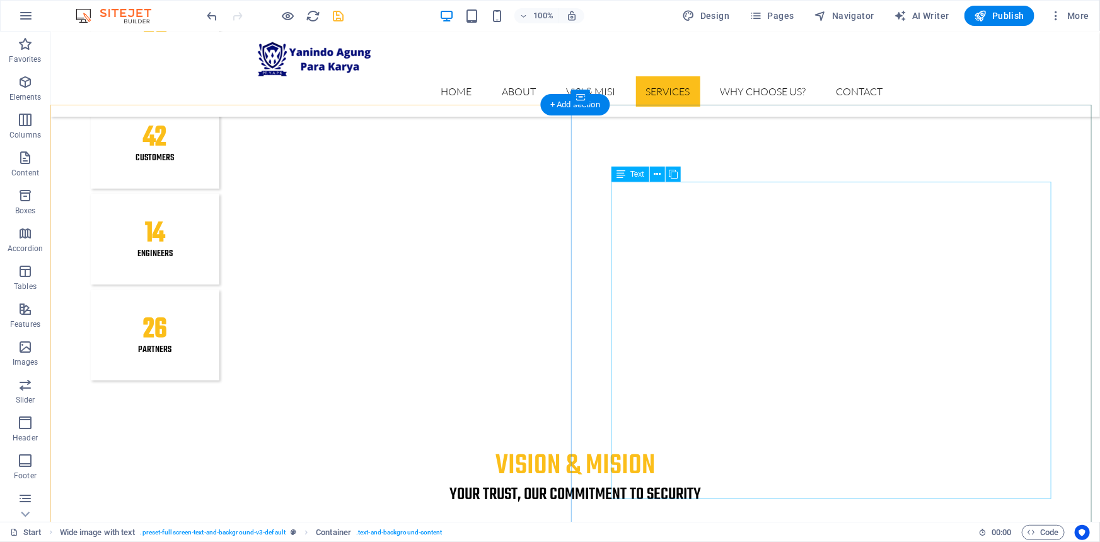
scroll to position [2465, 0]
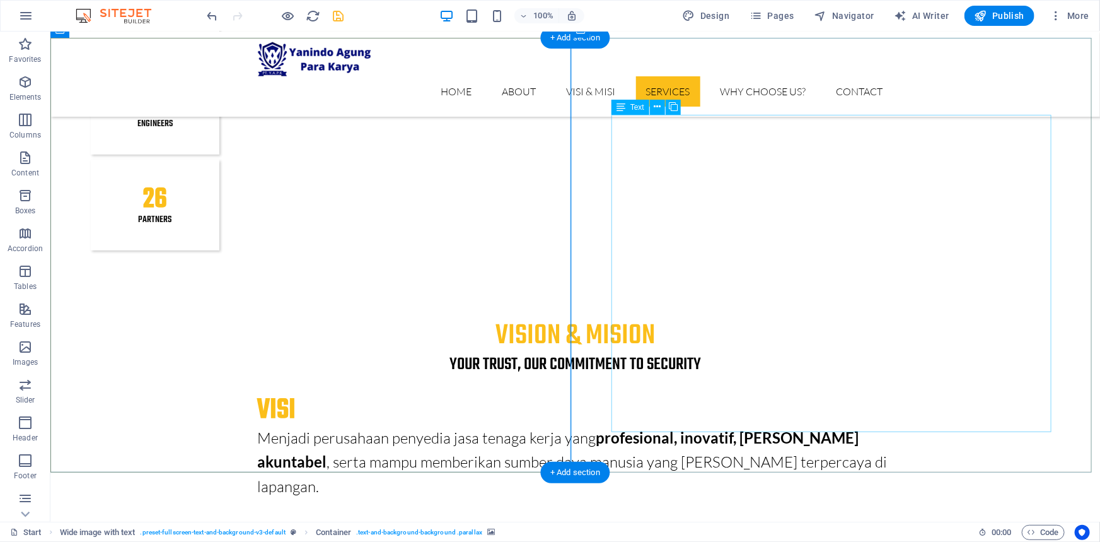
scroll to position [2350, 0]
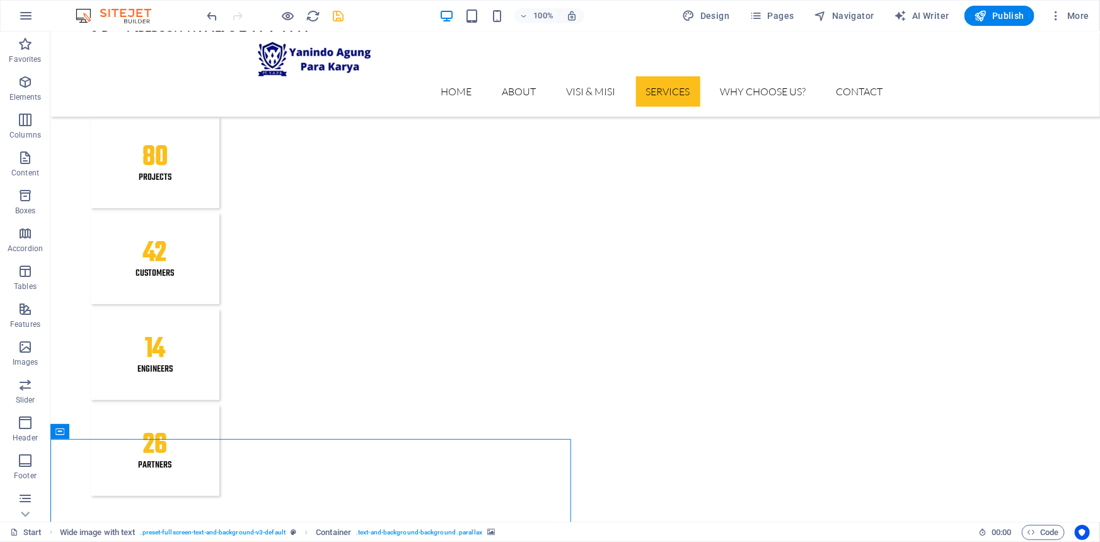
click at [329, 21] on div at bounding box center [275, 16] width 141 height 20
click at [336, 16] on icon "save" at bounding box center [339, 16] width 15 height 15
checkbox input "false"
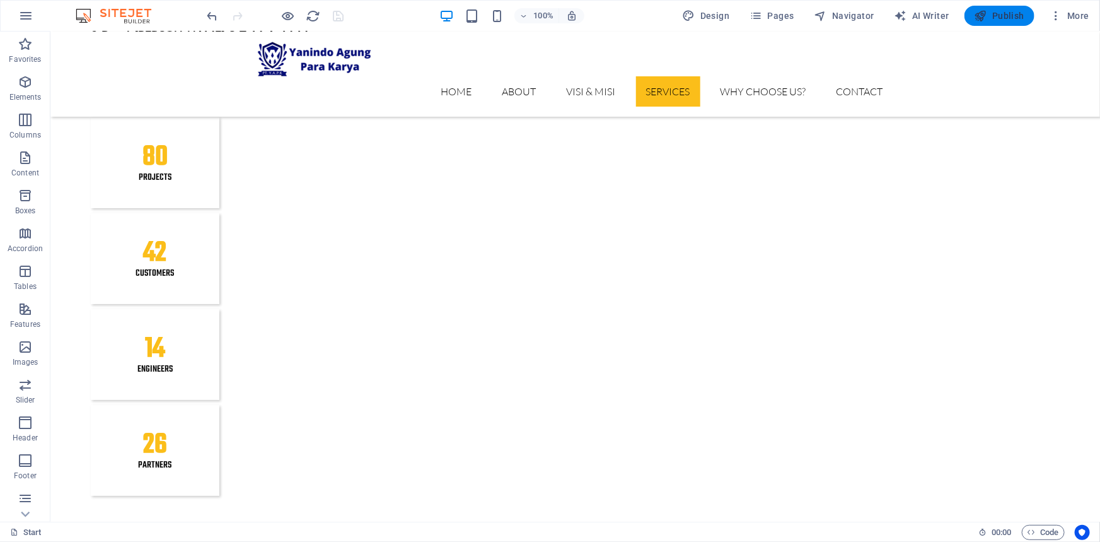
click at [1005, 13] on span "Publish" at bounding box center [1000, 15] width 50 height 13
